Goal: Navigation & Orientation: Find specific page/section

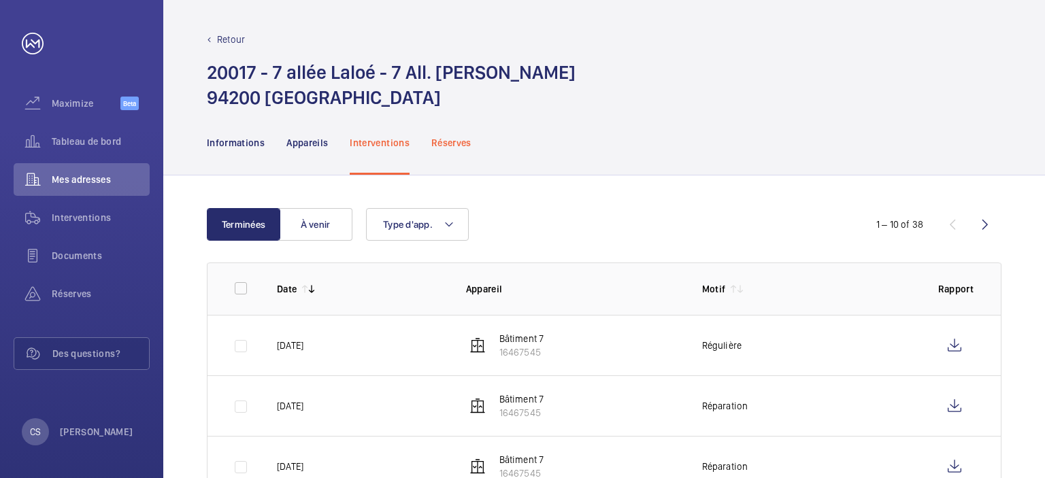
click at [461, 144] on p "Réserves" at bounding box center [451, 143] width 40 height 14
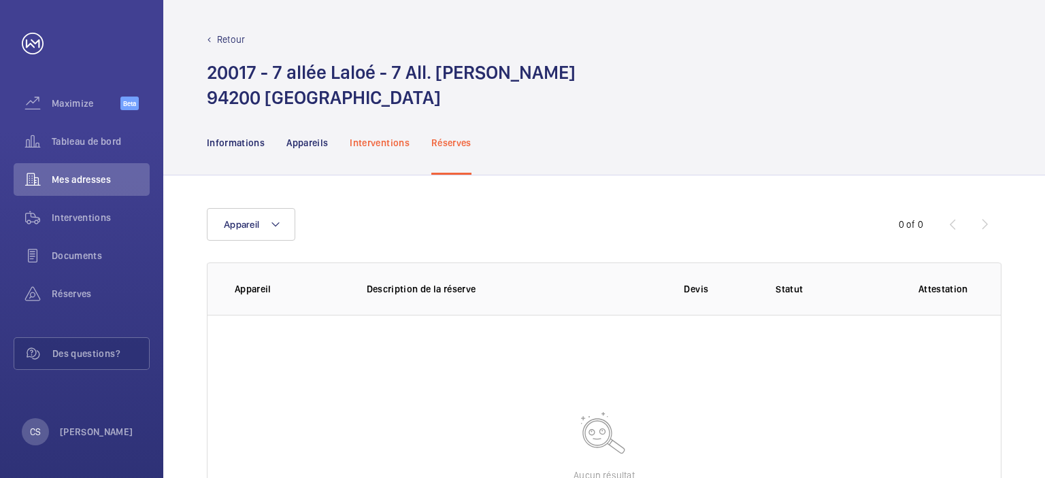
click at [384, 146] on p "Interventions" at bounding box center [380, 143] width 60 height 14
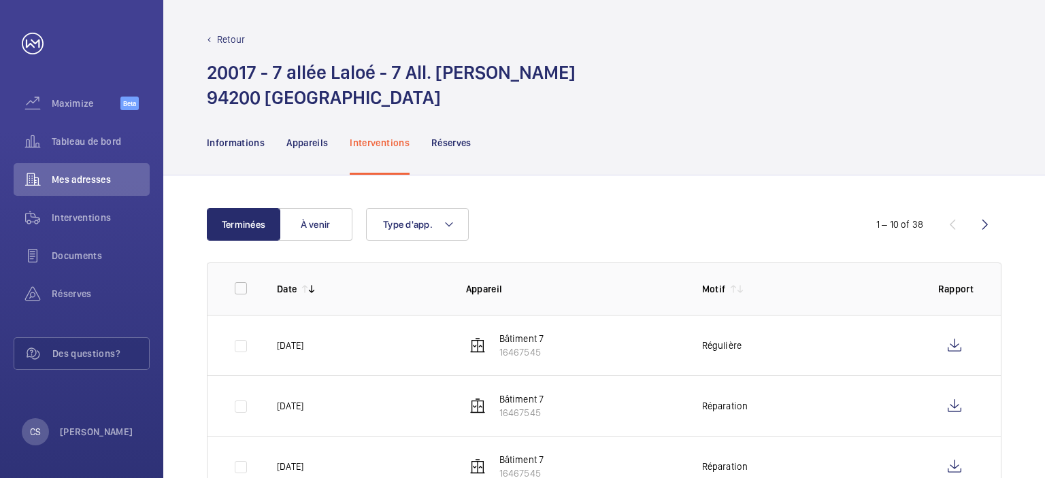
drag, startPoint x: 595, startPoint y: 186, endPoint x: 599, endPoint y: 180, distance: 7.4
click at [449, 144] on p "Réserves" at bounding box center [451, 143] width 40 height 14
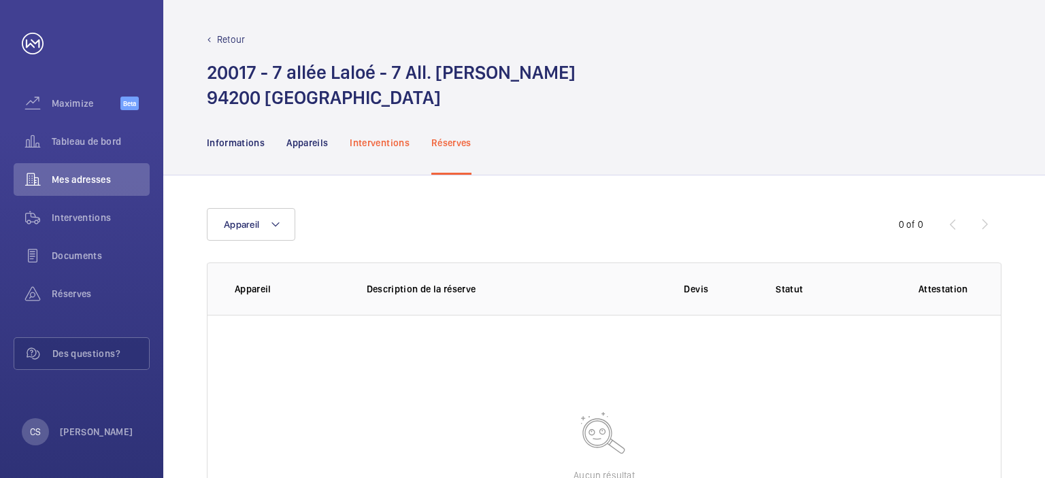
click at [381, 149] on div "Interventions" at bounding box center [380, 142] width 60 height 65
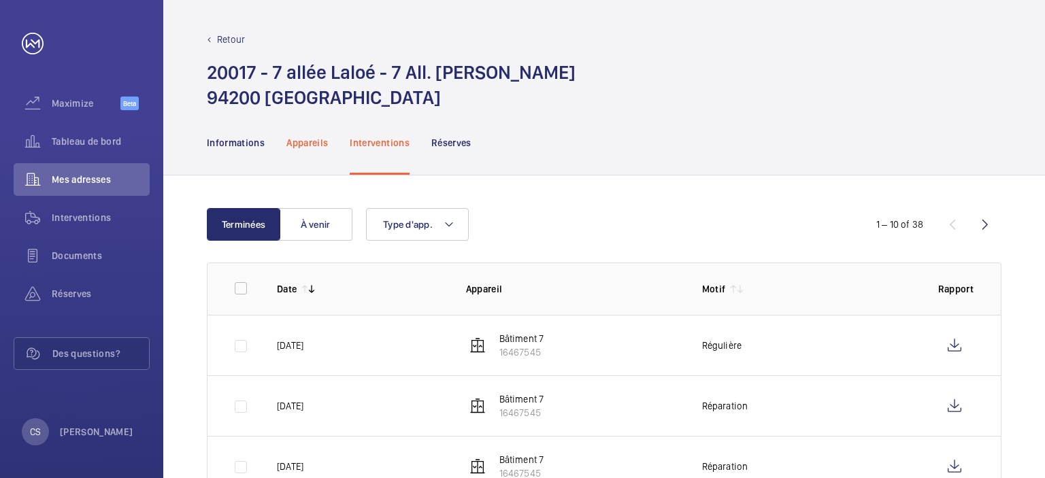
click at [311, 149] on div "Appareils" at bounding box center [306, 142] width 41 height 65
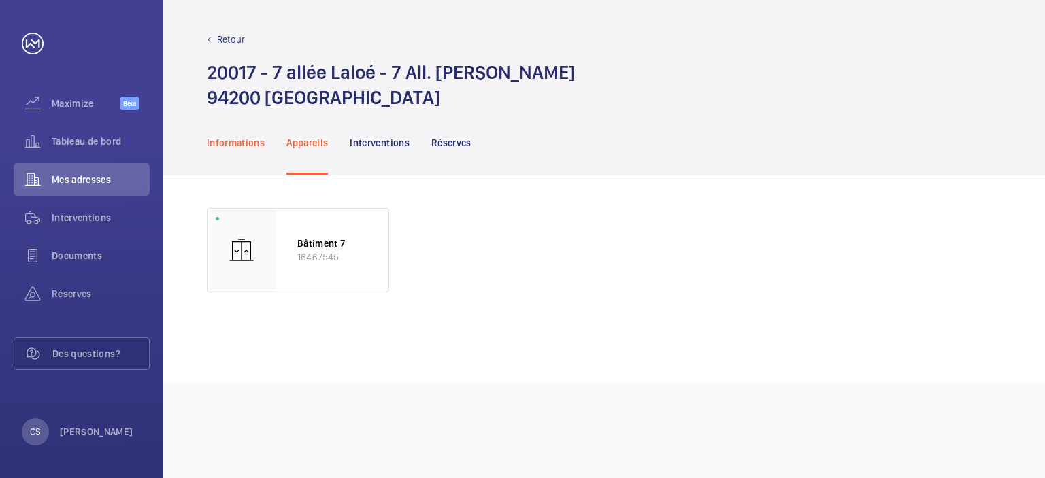
click at [226, 142] on p "Informations" at bounding box center [236, 143] width 58 height 14
